Goal: Task Accomplishment & Management: Manage account settings

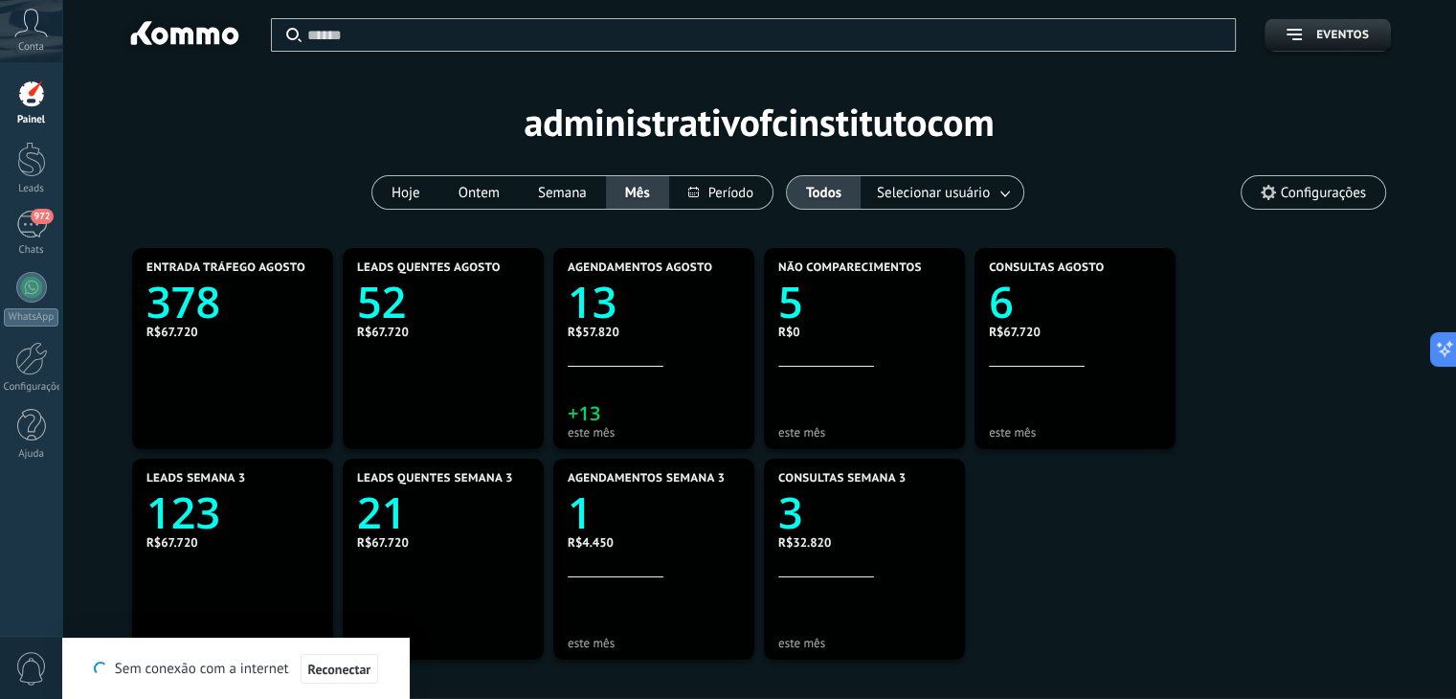
scroll to position [28, 0]
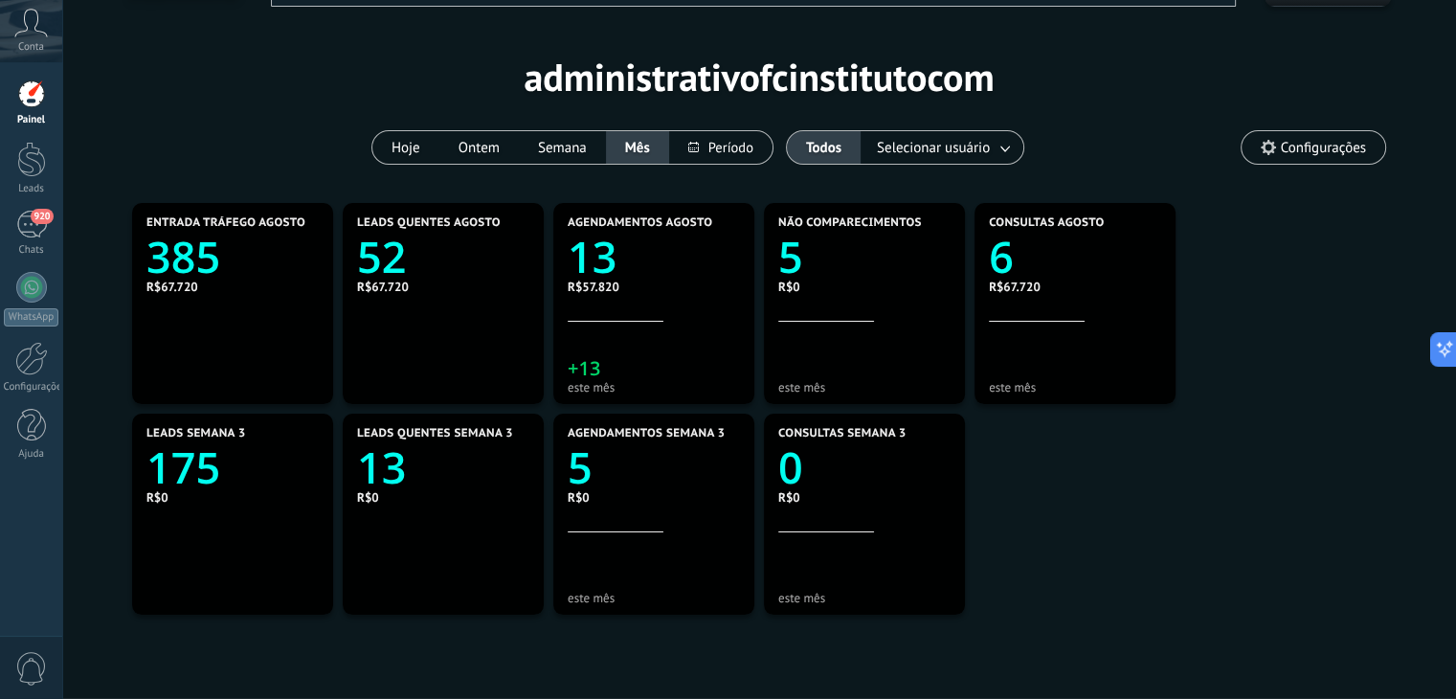
scroll to position [45, 0]
click at [1000, 264] on text "6" at bounding box center [1001, 257] width 25 height 58
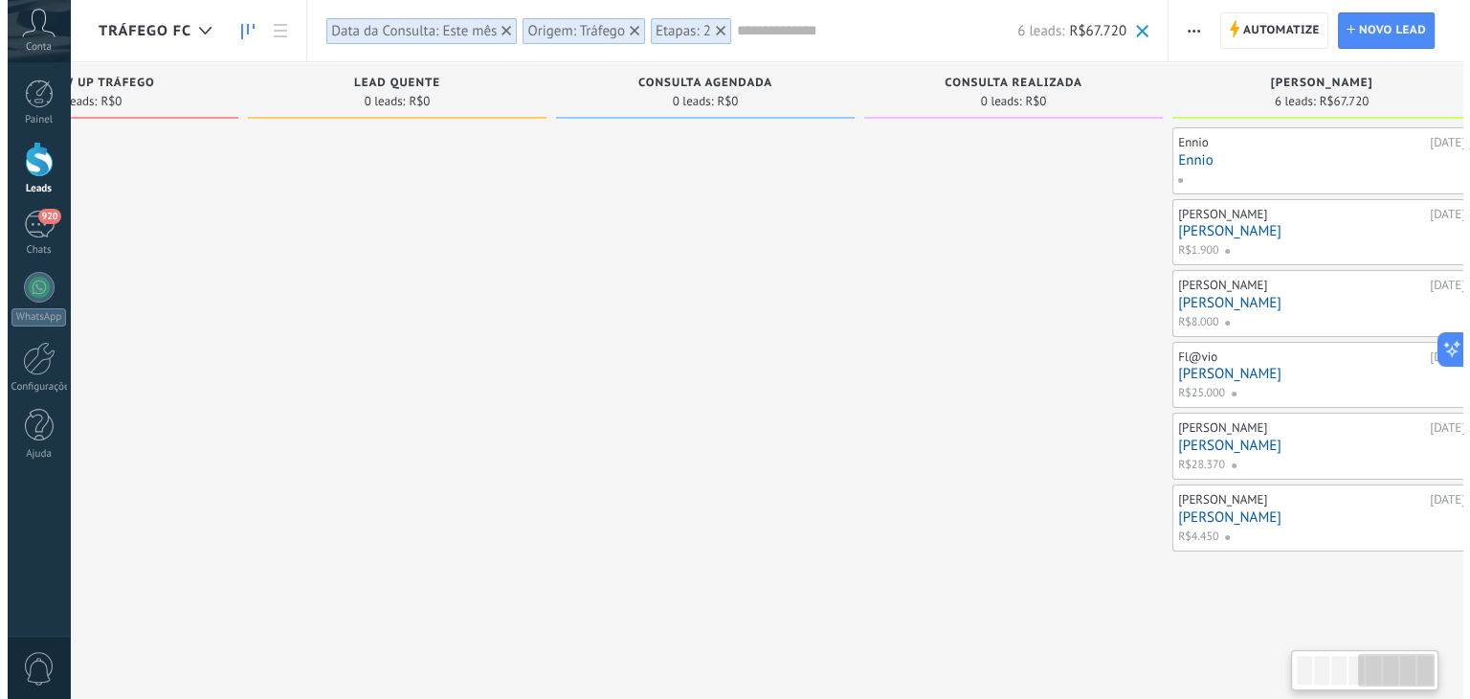
scroll to position [0, 1129]
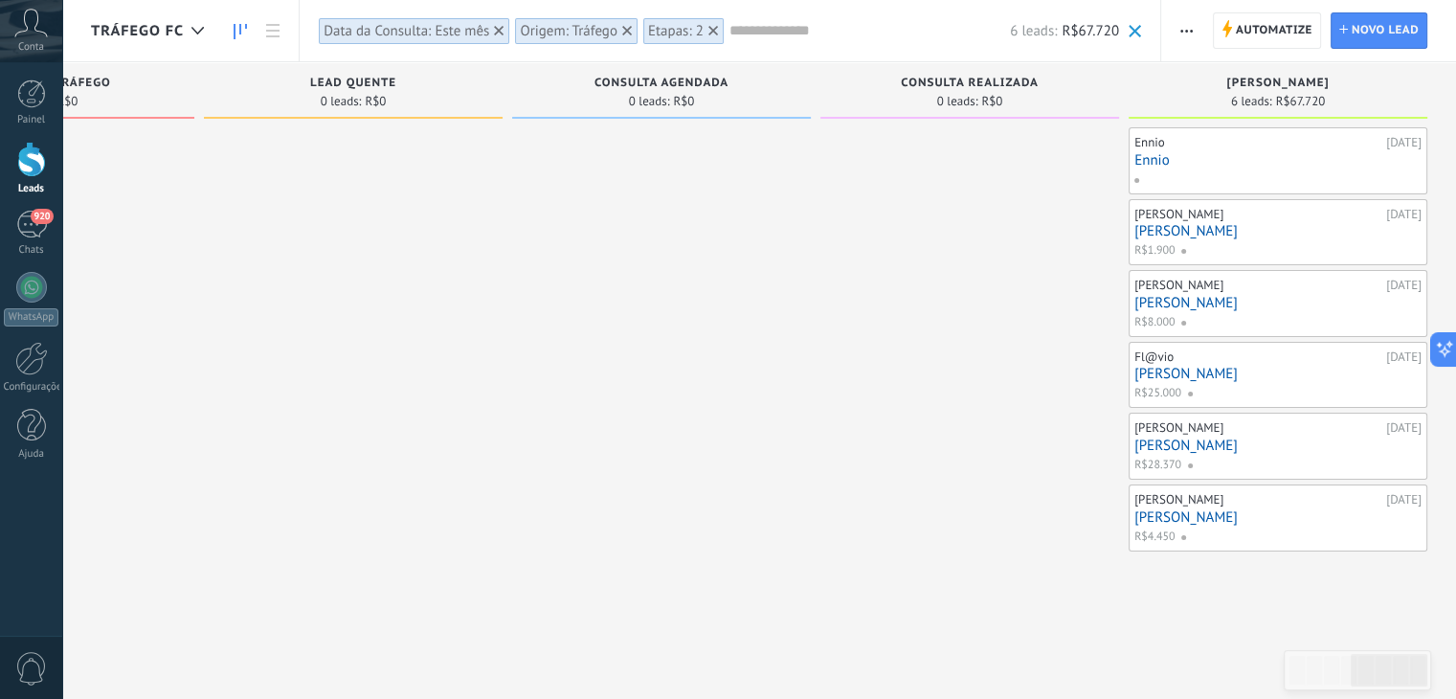
click at [1153, 162] on link "Ennio" at bounding box center [1277, 160] width 287 height 16
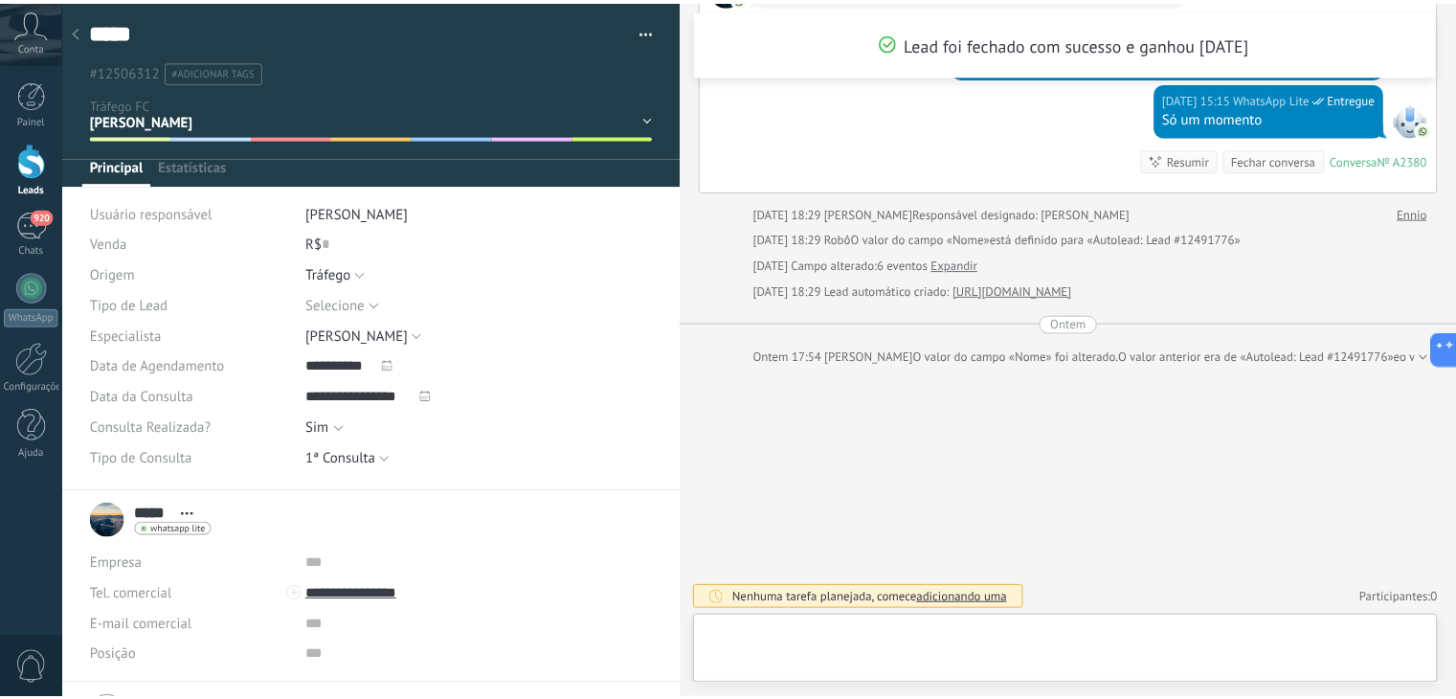
scroll to position [28, 0]
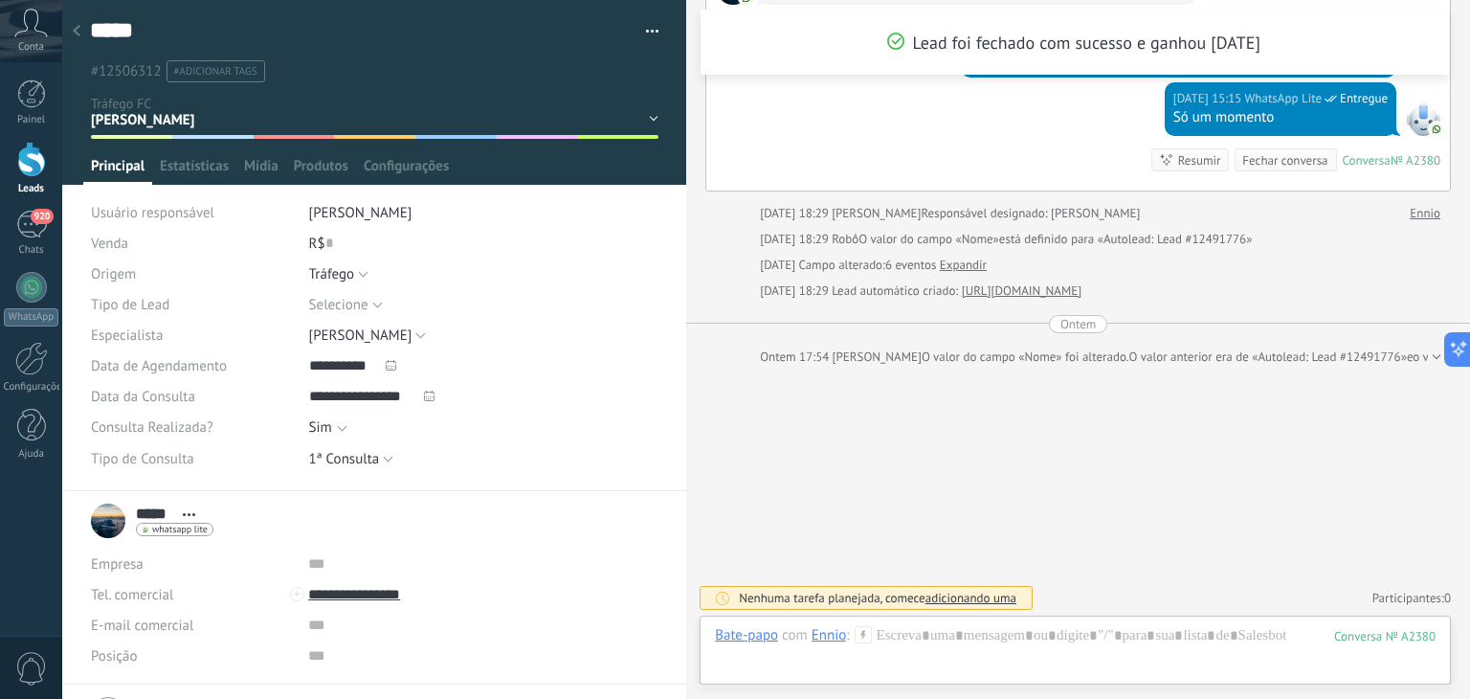
click at [74, 35] on icon at bounding box center [77, 30] width 8 height 11
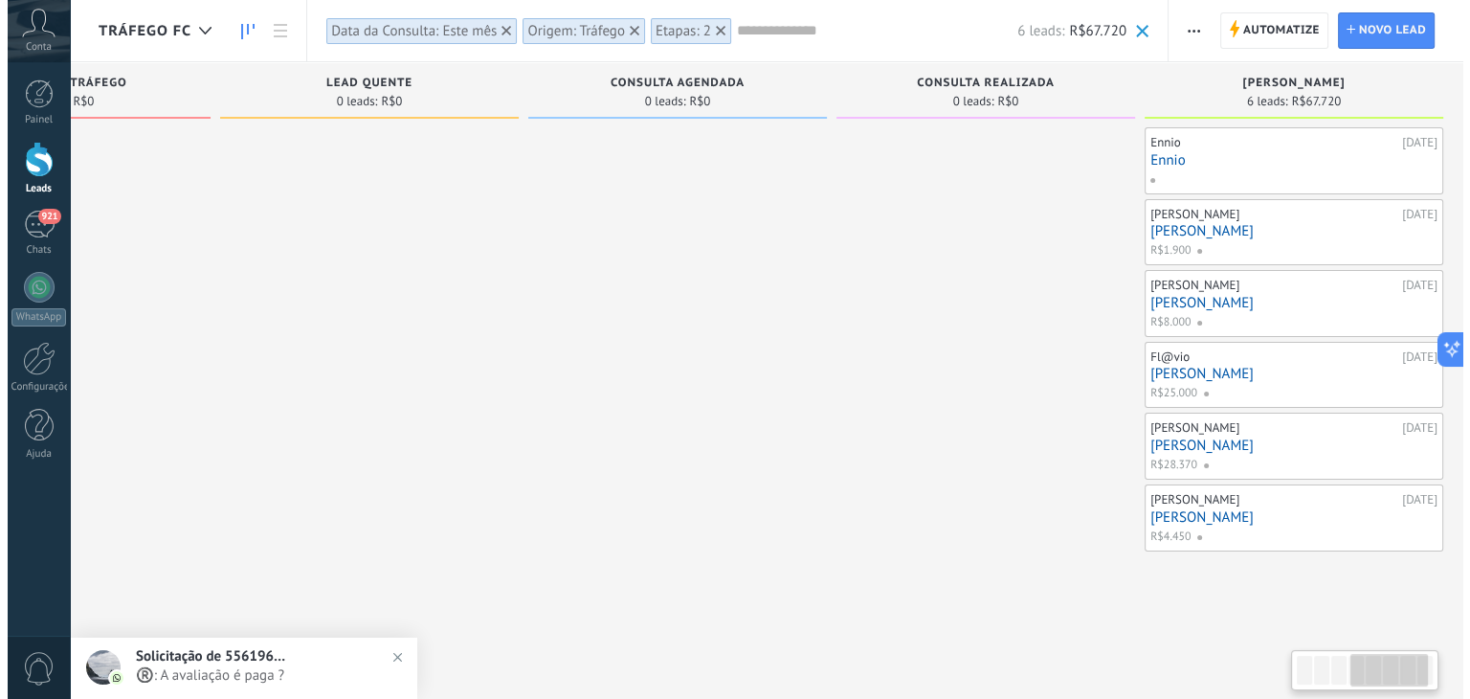
scroll to position [0, 1129]
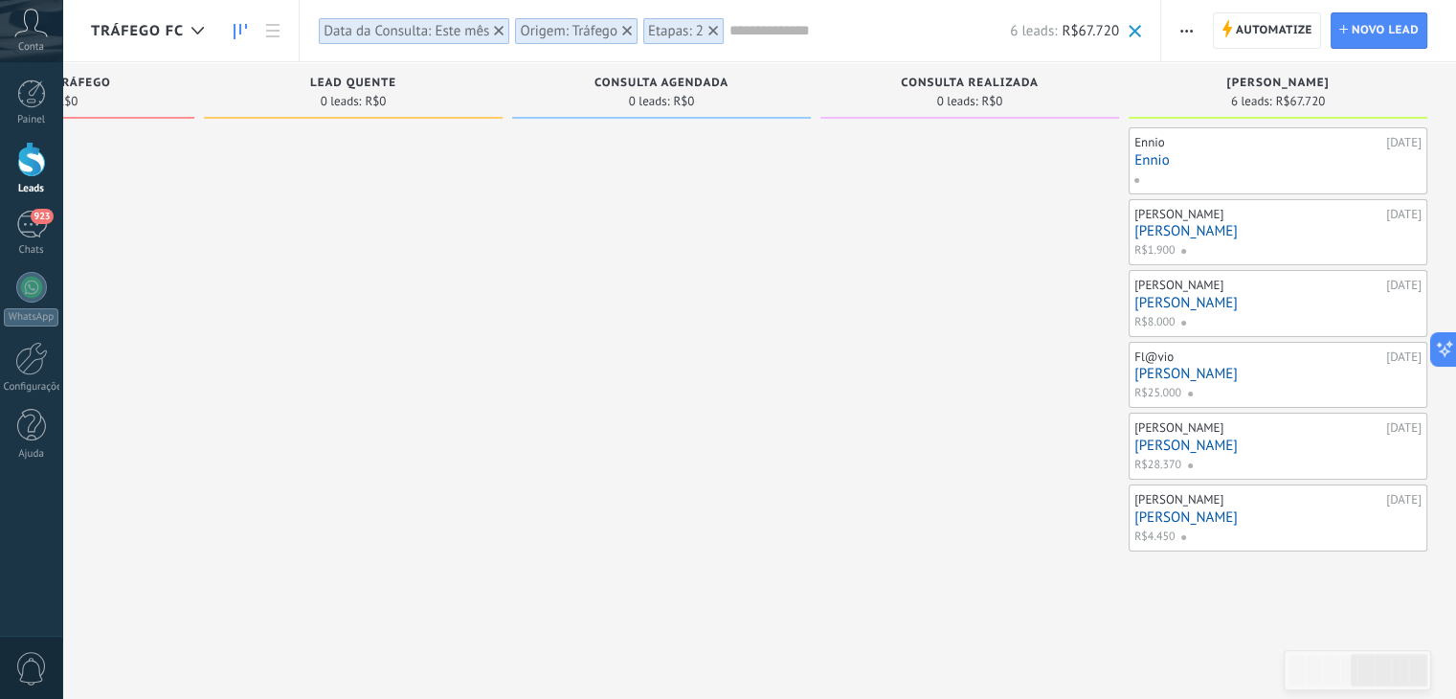
click at [1164, 160] on link "Ennio" at bounding box center [1277, 160] width 287 height 16
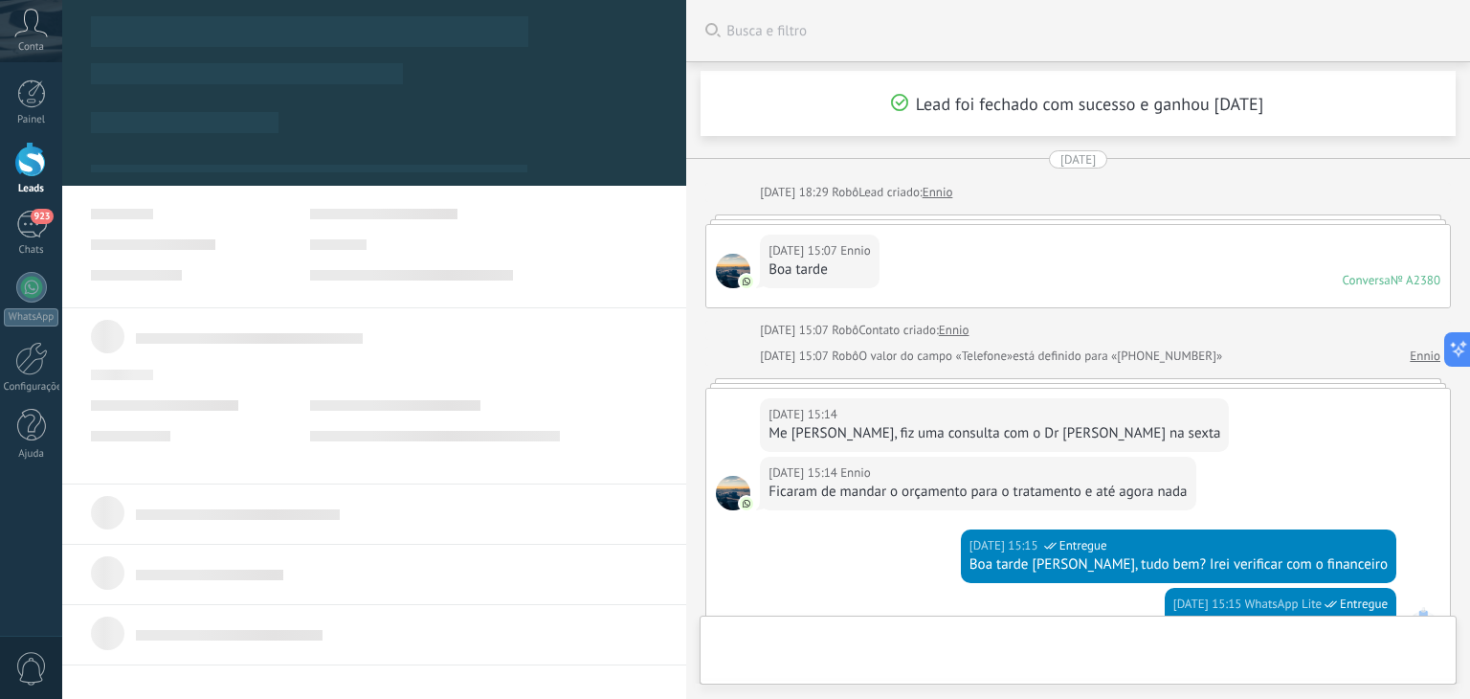
scroll to position [505, 0]
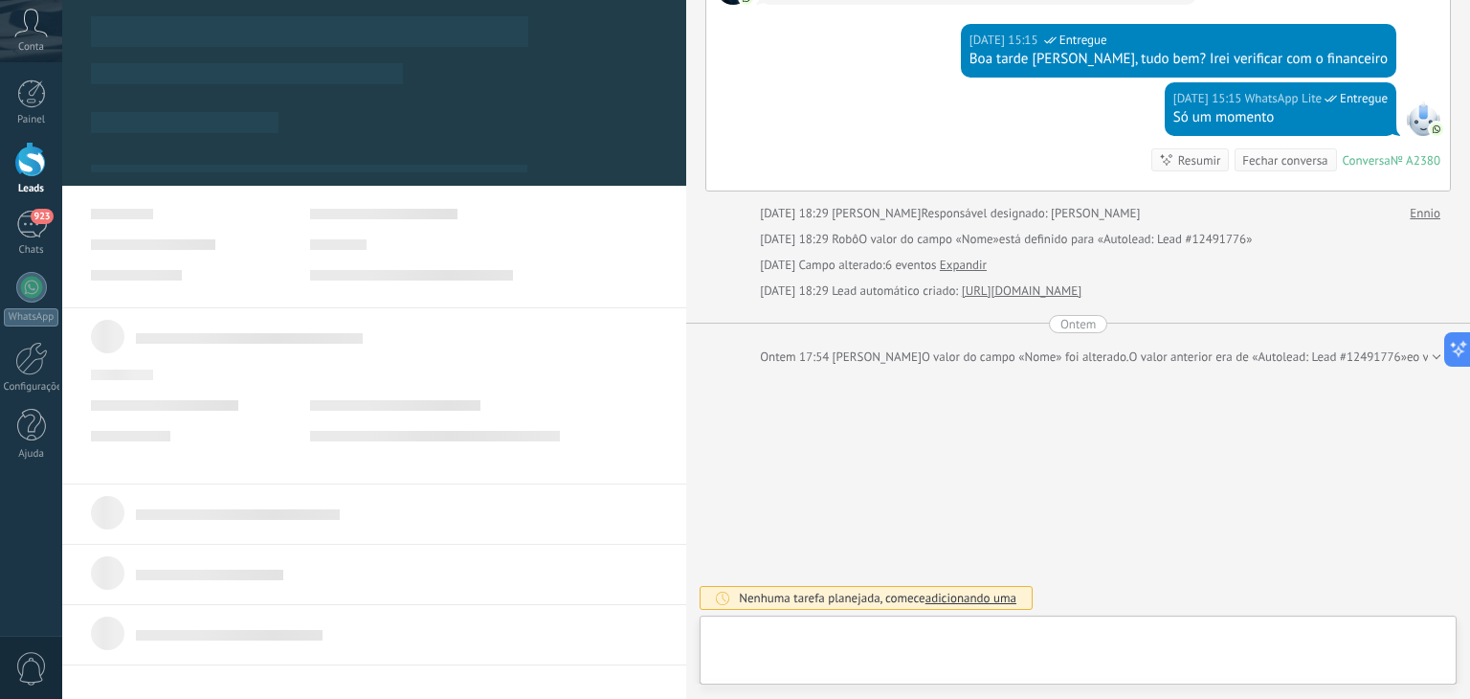
type textarea "*****"
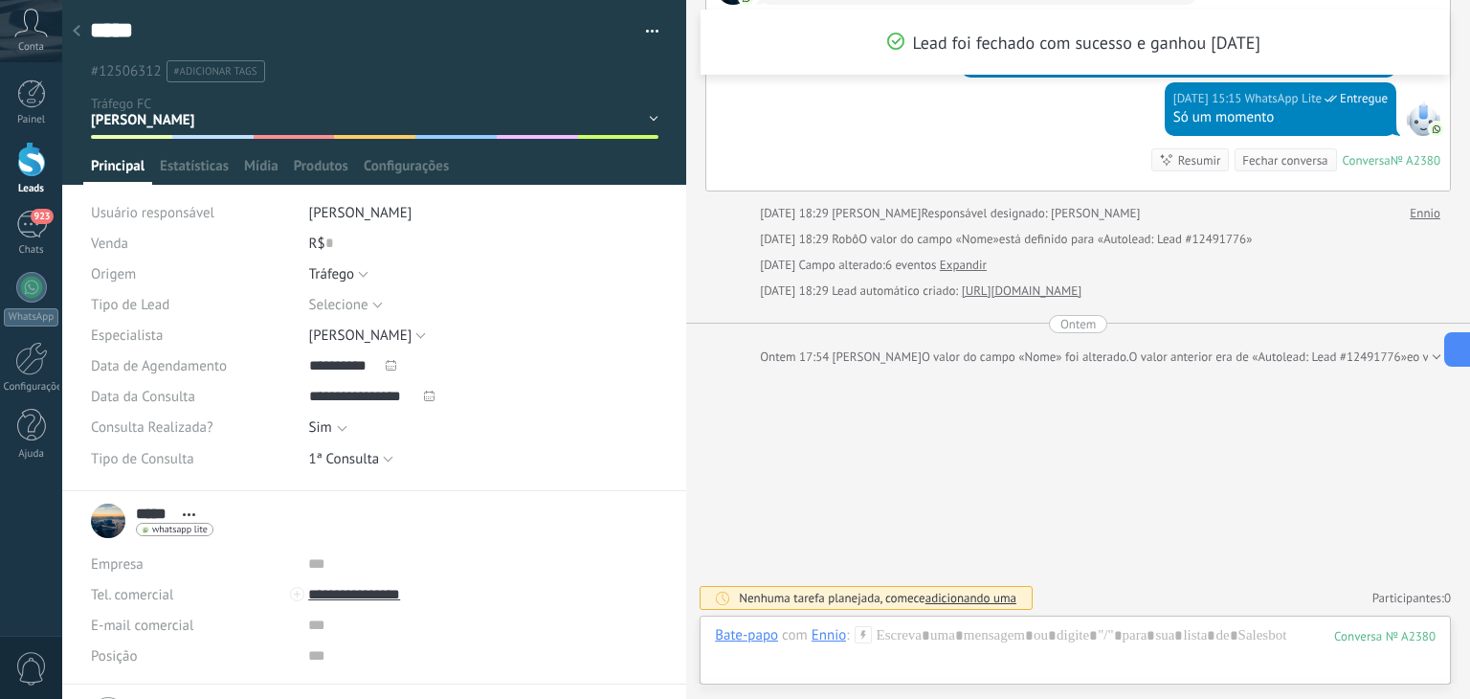
click at [73, 32] on icon at bounding box center [77, 30] width 8 height 11
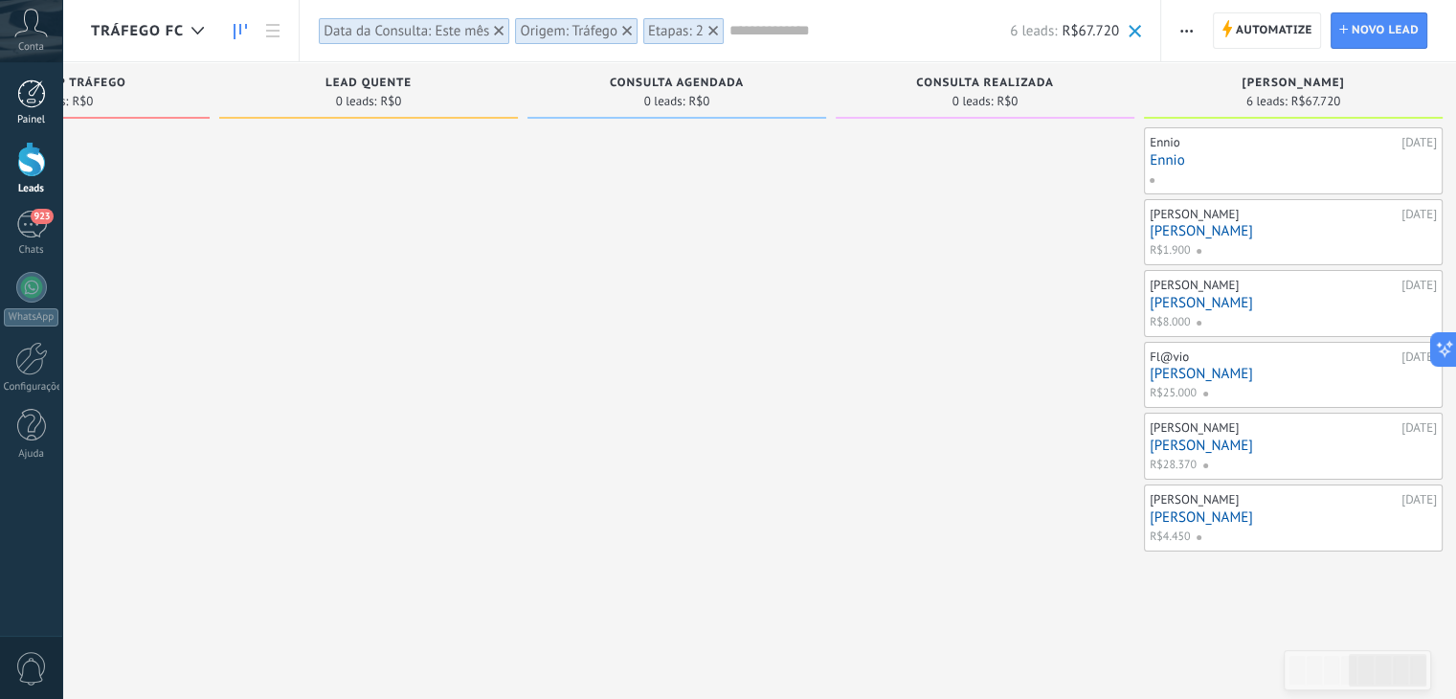
click at [0, 104] on link "Painel" at bounding box center [31, 102] width 62 height 47
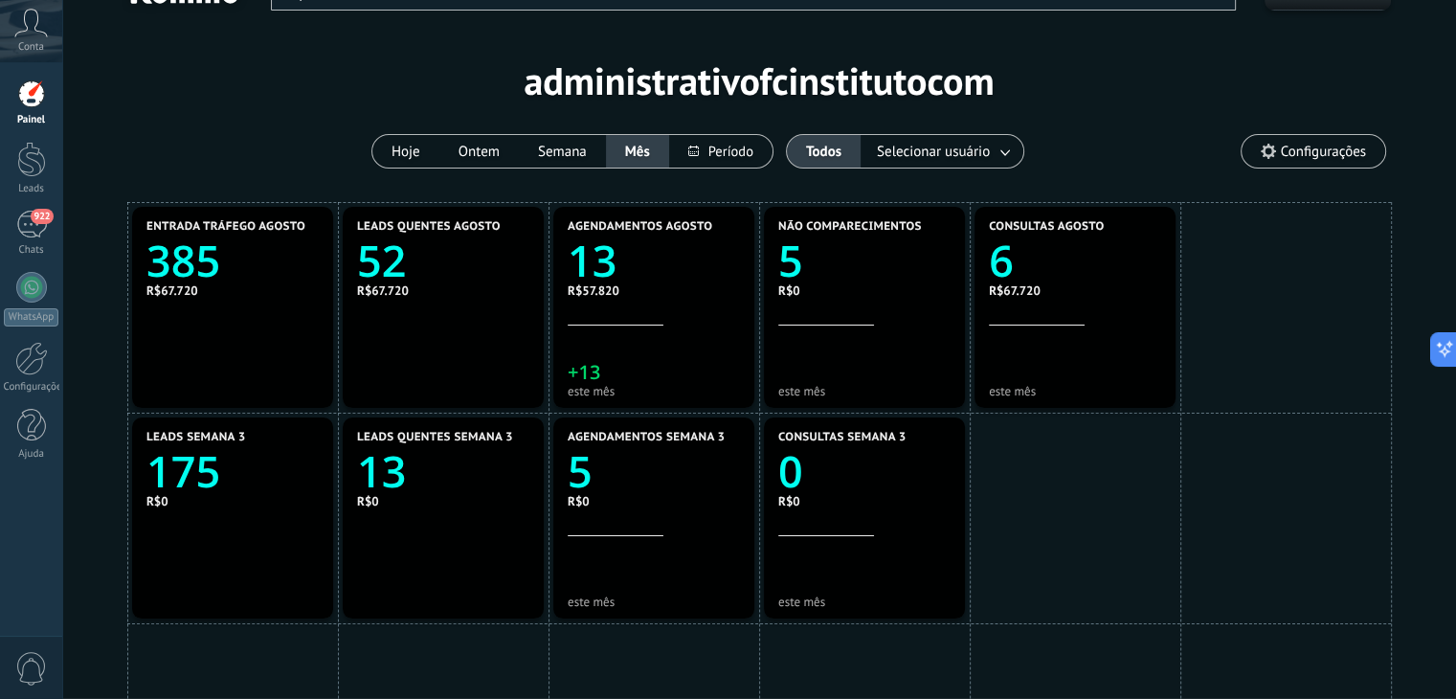
scroll to position [40, 0]
